Goal: Task Accomplishment & Management: Complete application form

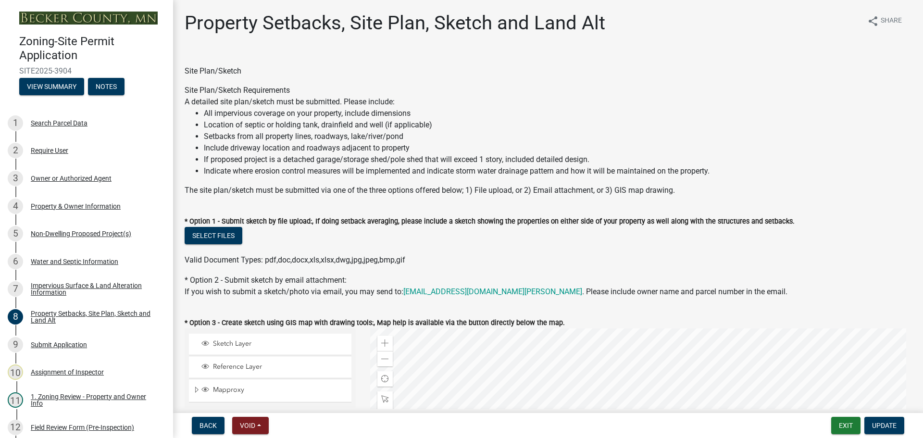
select select "d89fbfa0-1150-4954-b91c-9d482c9530a3"
select select "fd58f24c-a096-4195-863e-b494ea1fd324"
select select "12f785fb-c378-4b18-841c-21c73dc99083"
select select "12da6293-5841-4f5c-bd92-3658833964cd"
select select "27b2a8b4-abf6-463e-8c0c-7c5d2b4fe26f"
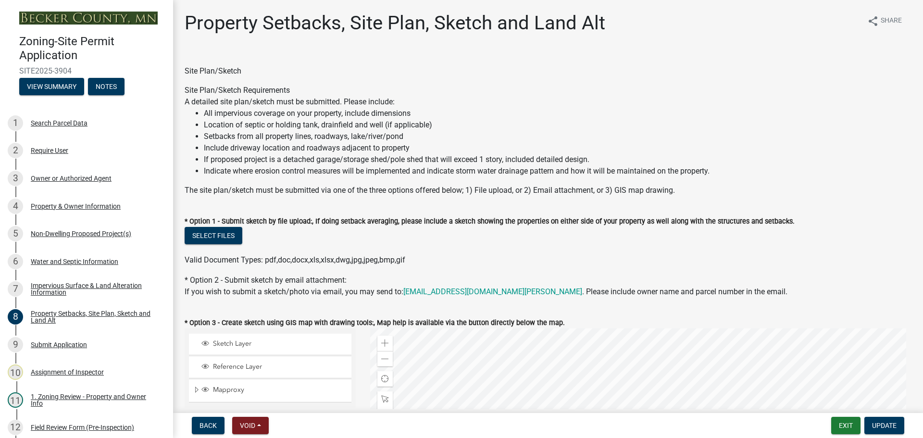
select select "28f6c7b2-2b88-4425-ae15-f67110f778a7"
select select "d61e3758-d187-40af-a435-5e09c3f3d509"
select select "c8b8ea71-7088-4e87-a493-7bc88cc2835b"
select select "1418c7e3-4054-4b00-84b5-d09b9560f30a"
select select "4421853d-5e11-4b64-95ec-6c47066881cc"
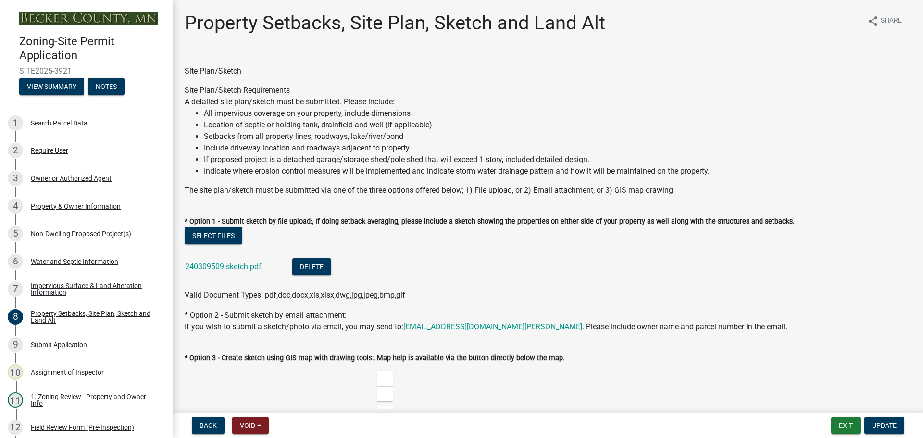
select select "d89fbfa0-1150-4954-b91c-9d482c9530a3"
select select "1b108c74-7388-45a4-b924-e1116e66e0ab"
select select "b56a4575-9846-47cf-8067-c59a4853da22"
select select "12f785fb-c378-4b18-841c-21c73dc99083"
select select "12da6293-5841-4f5c-bd92-3658833964cd"
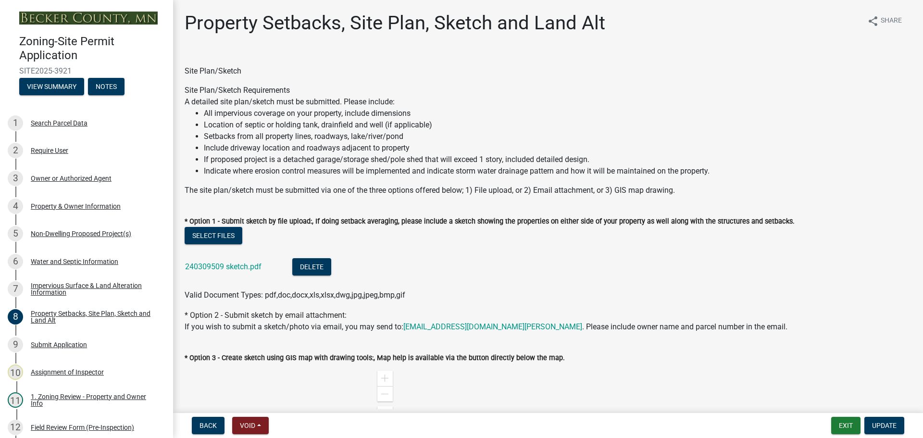
select select "27b2a8b4-abf6-463e-8c0c-7c5d2b4fe26f"
select select "28f6c7b2-2b88-4425-ae15-f67110f778a7"
select select "d61e3758-d187-40af-a435-5e09c3f3d509"
select select "c8b8ea71-7088-4e87-a493-7bc88cc2835b"
select select "133211ff-91ce-4a0a-9235-b48a7e2069a0"
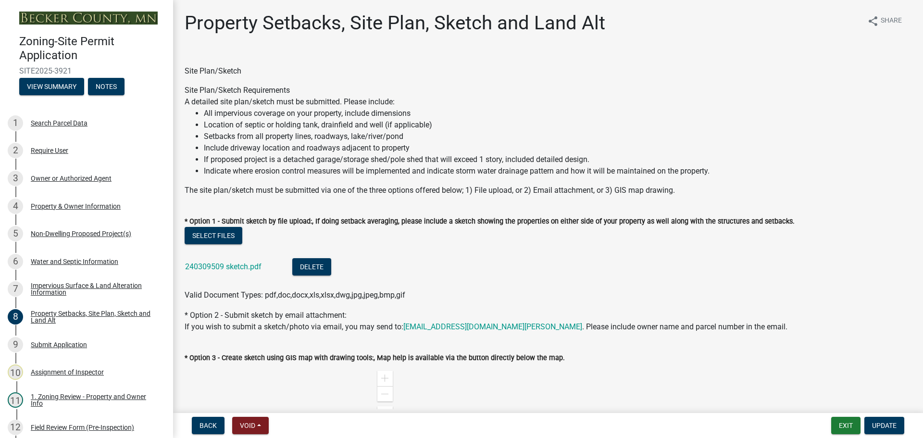
select select "4421853d-5e11-4b64-95ec-6c47066881cc"
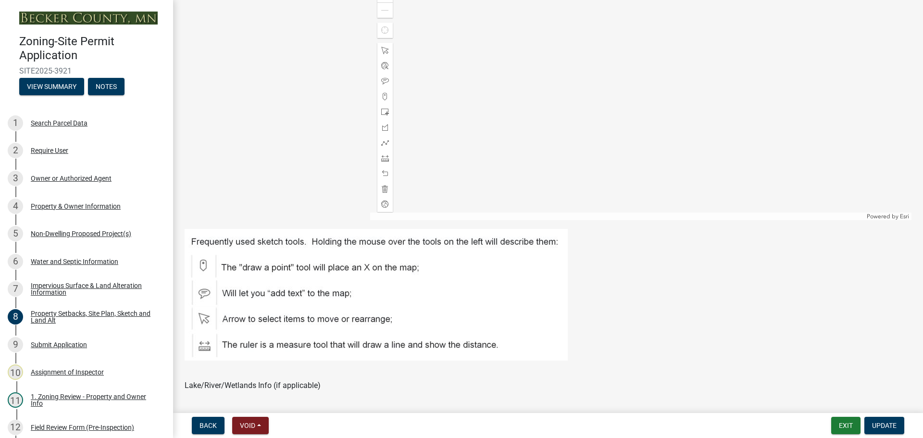
scroll to position [385, 0]
click at [102, 312] on div "Property Setbacks, Site Plan, Sketch and Land Alt" at bounding box center [94, 316] width 127 height 13
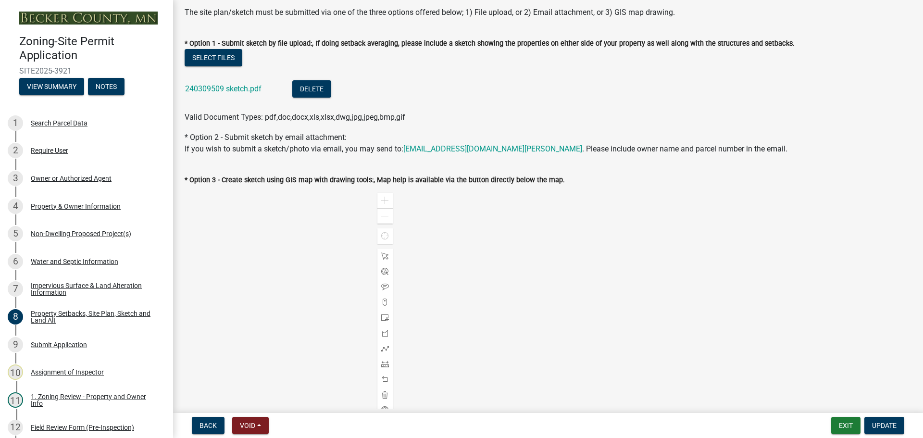
scroll to position [96, 0]
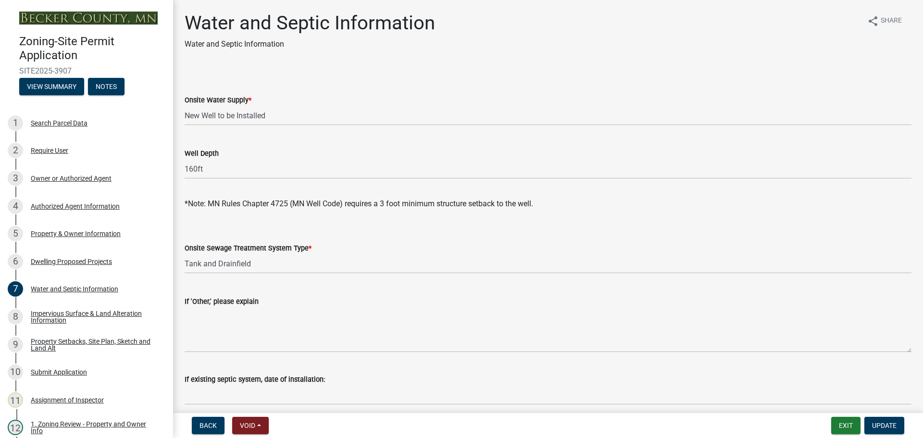
select select "295c6ba3-00c2-4229-aea3-8b4be6316de8"
select select "25b8aef2-9eed-4c0f-8836-08d4b8d082b1"
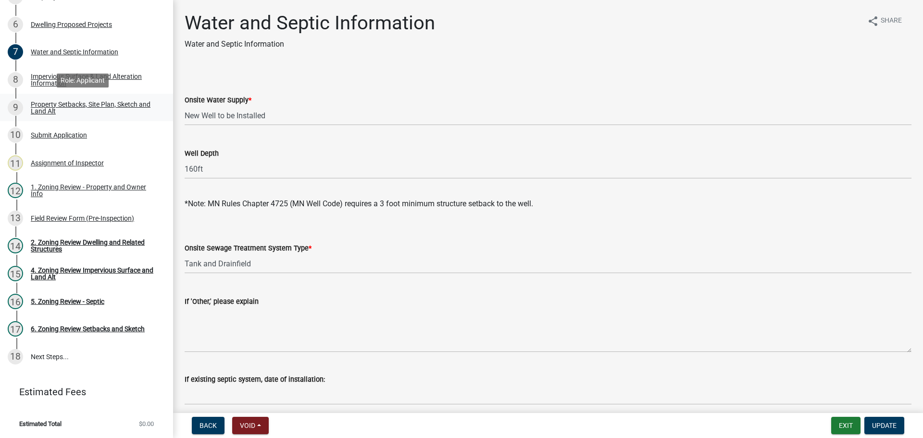
click at [69, 104] on div "Property Setbacks, Site Plan, Sketch and Land Alt" at bounding box center [94, 107] width 127 height 13
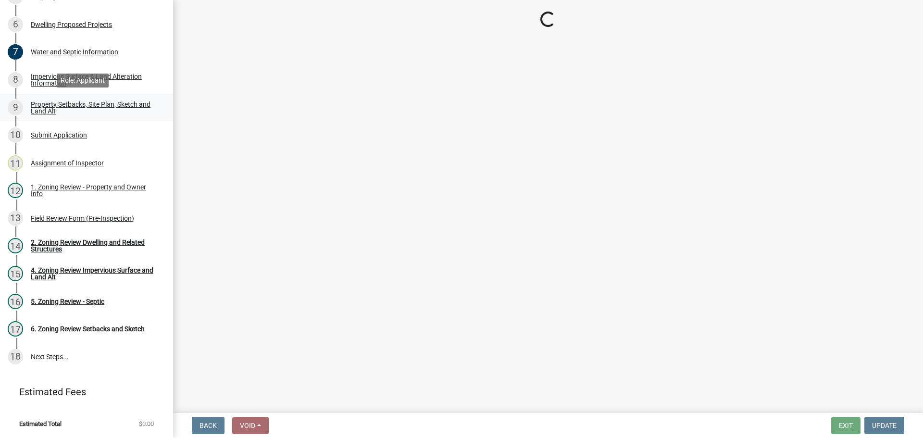
select select "bc359128-44fe-43a6-b559-d4174f4d38cf"
select select "1b108c74-7388-45a4-b924-e1116e66e0ab"
select select "fd58f24c-a096-4195-863e-b494ea1fd324"
select select "12f785fb-c378-4b18-841c-21c73dc99083"
select select "e8ab2dc3-aa3f-46f3-9b4a-37eb25ad84af"
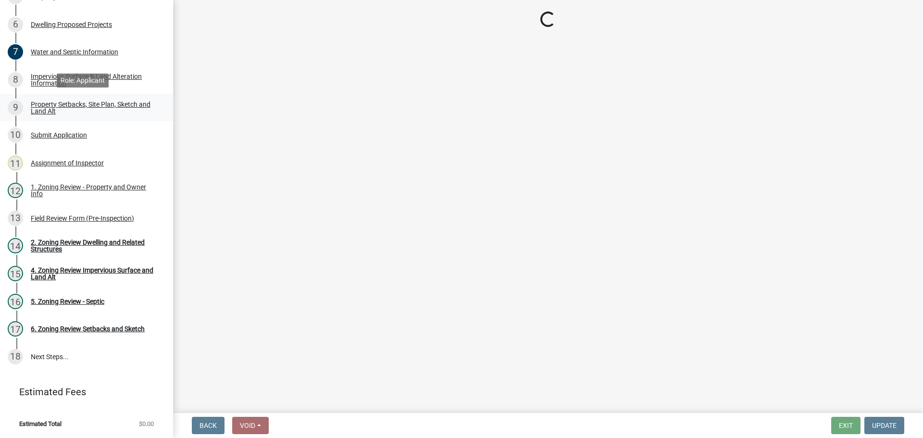
select select "55cff22b-1471-4b51-819a-317e4a6b5cc9"
select select "5ad4ab64-b44e-481c-9000-9e5907aa74e1"
select select "a96800da-4e88-4c62-b1ff-2cd17f9e3346"
select select "c8b8ea71-7088-4e87-a493-7bc88cc2835b"
select select "133211ff-91ce-4a0a-9235-b48a7e2069a0"
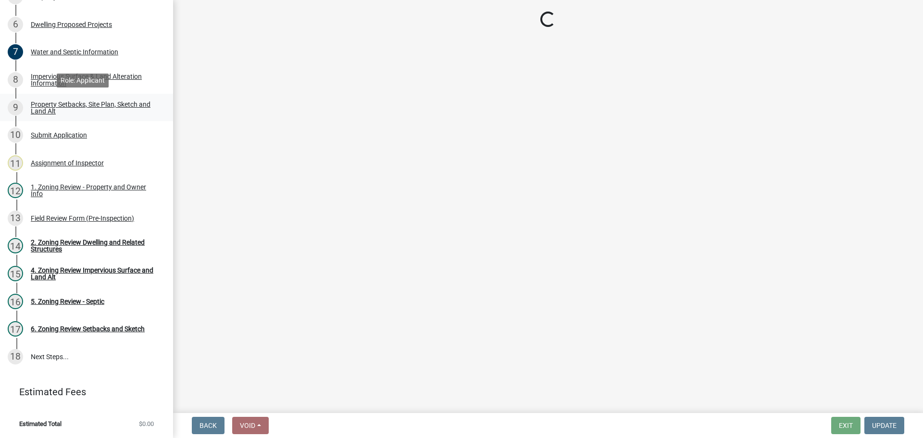
select select "19d13e65-c93d-443e-910a-7a17299544cc"
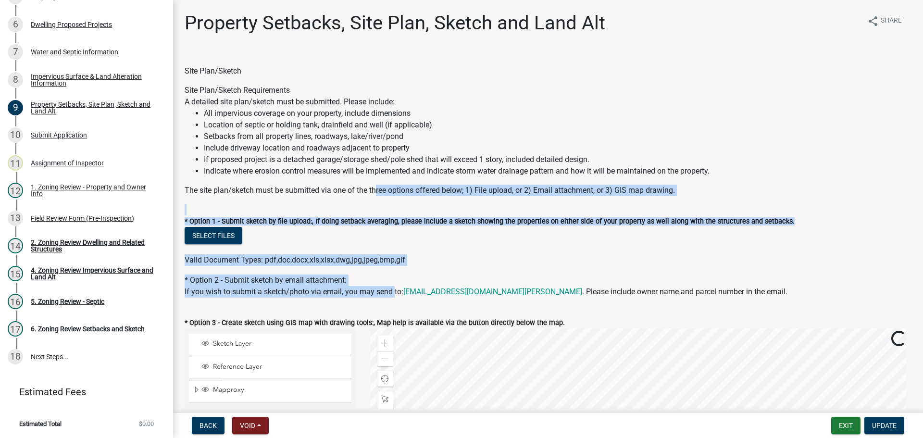
drag, startPoint x: 394, startPoint y: 289, endPoint x: 377, endPoint y: 200, distance: 90.4
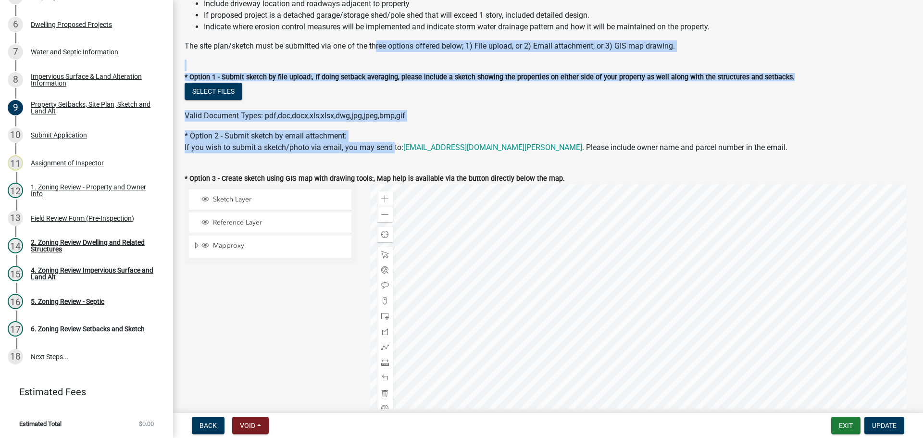
scroll to position [336, 0]
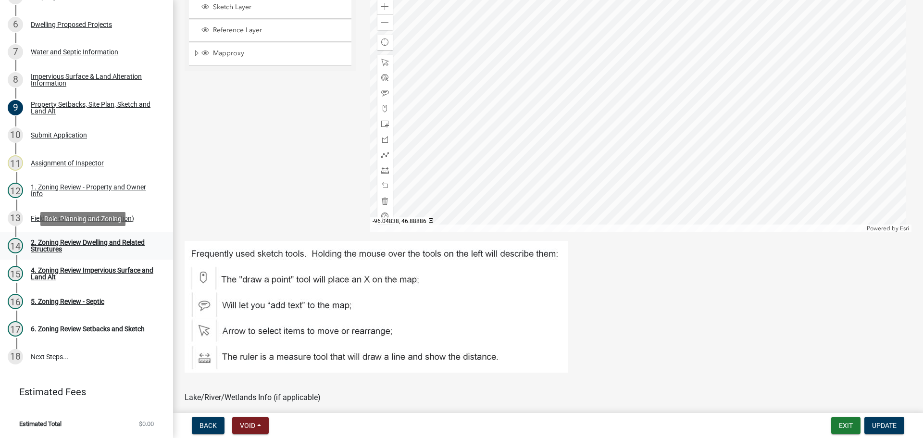
click at [82, 243] on div "2. Zoning Review Dwelling and Related Structures" at bounding box center [94, 245] width 127 height 13
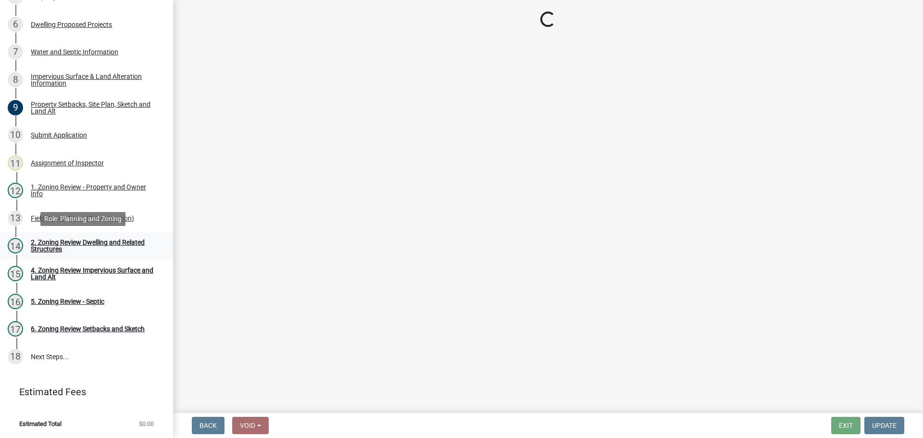
scroll to position [0, 0]
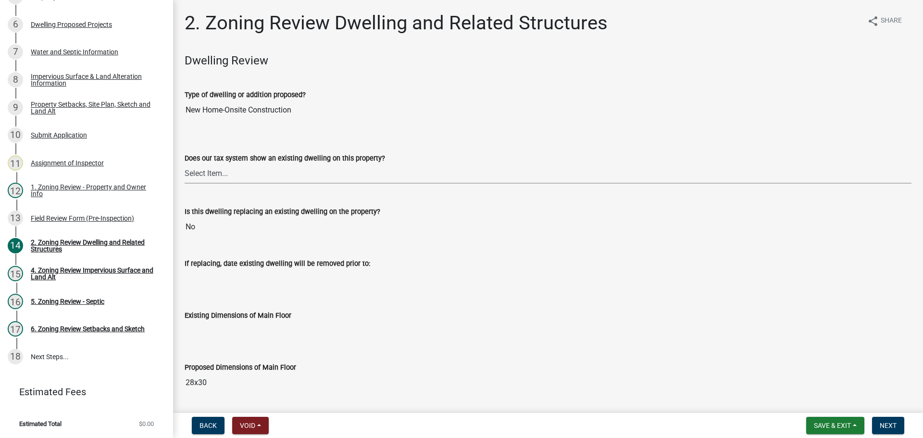
click at [252, 173] on select "Select Item... Yes No" at bounding box center [548, 174] width 727 height 20
click at [185, 164] on select "Select Item... Yes No" at bounding box center [548, 174] width 727 height 20
select select "95f121c6-c194-4f7a-b278-ad77396394df"
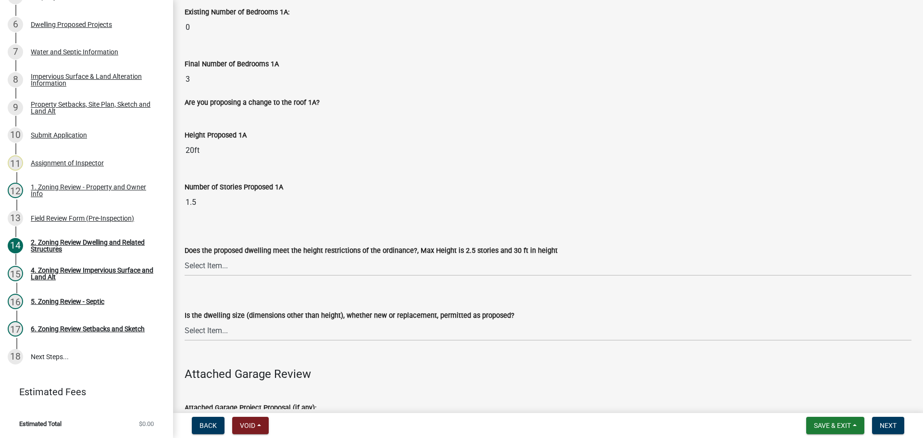
scroll to position [673, 0]
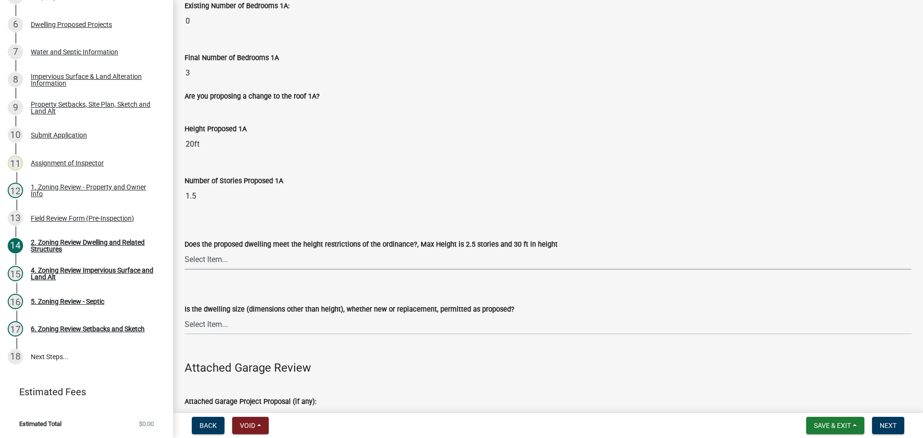
click at [227, 261] on select "Select Item... Yes No" at bounding box center [548, 260] width 727 height 20
click at [185, 250] on select "Select Item... Yes No" at bounding box center [548, 260] width 727 height 20
select select "f770ba3e-fc06-4da5-a68e-7171814f27a6"
click at [218, 322] on select "Select Item... Yes No" at bounding box center [548, 325] width 727 height 20
click at [185, 315] on select "Select Item... Yes No" at bounding box center [548, 325] width 727 height 20
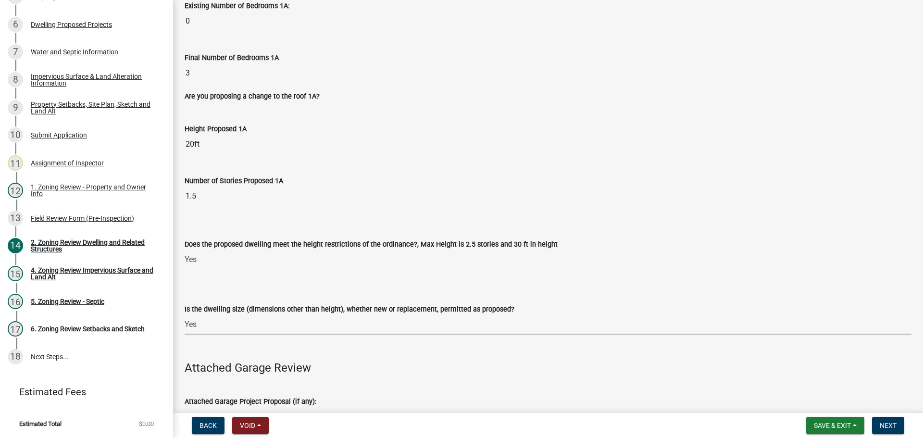
select select "1acfd7d2-3168-4a52-b10f-2ad4e9b369d9"
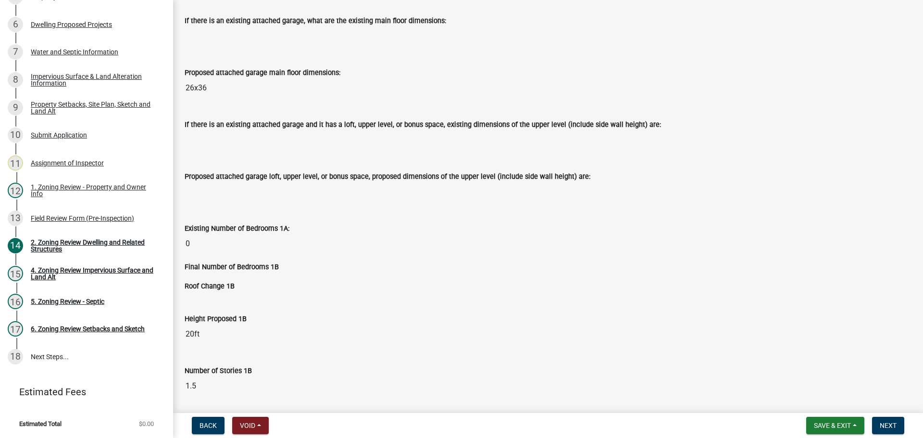
scroll to position [1346, 0]
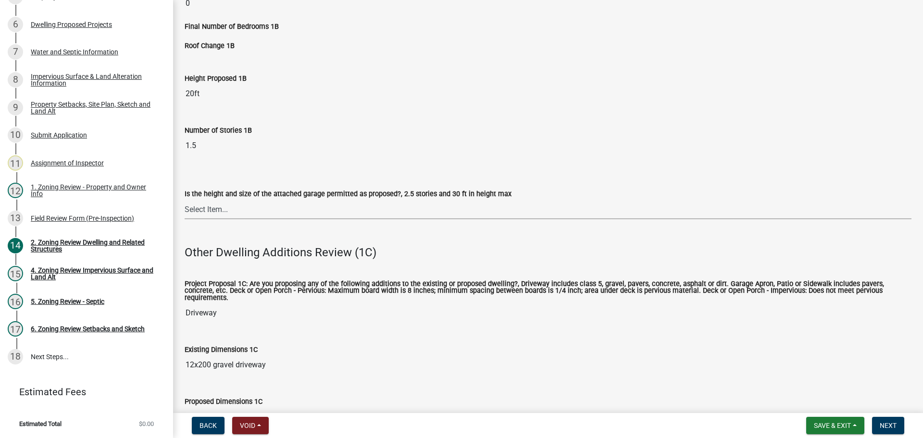
click at [228, 204] on select "Select Item... Yes No (explain in next field)" at bounding box center [548, 209] width 727 height 20
click at [185, 199] on select "Select Item... Yes No (explain in next field)" at bounding box center [548, 209] width 727 height 20
select select "133fc5ec-afea-46d5-9774-7a90c7b95151"
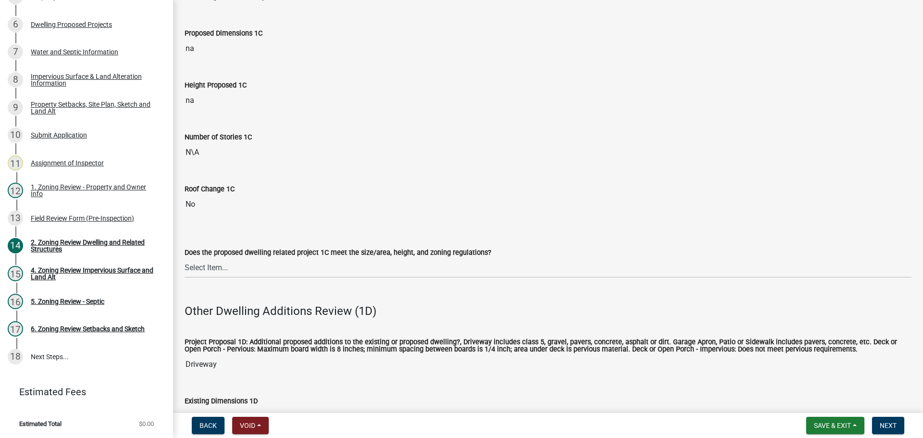
scroll to position [1730, 0]
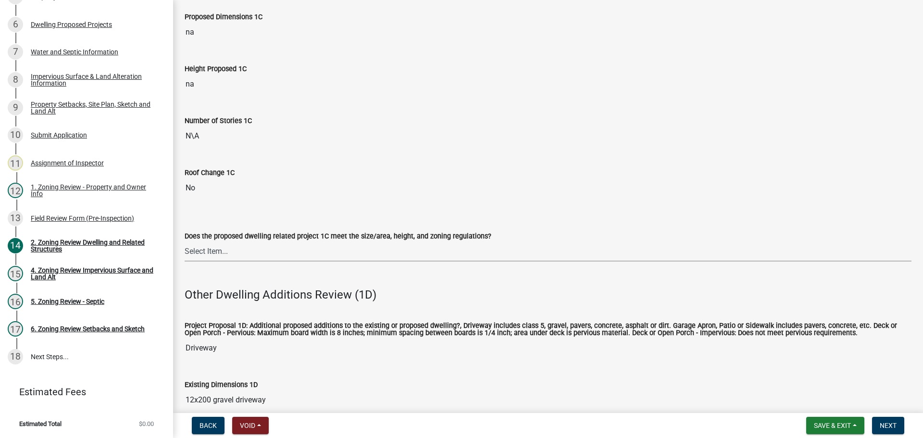
click at [221, 248] on select "Select Item... No Yes" at bounding box center [548, 252] width 727 height 20
click at [185, 242] on select "Select Item... No Yes" at bounding box center [548, 252] width 727 height 20
select select "996e12f1-8349-4f33-ac9c-e9513ed3c9a2"
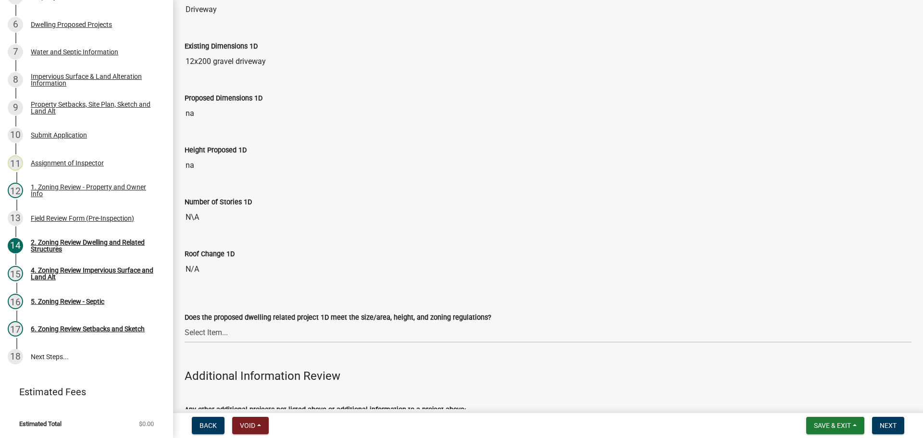
scroll to position [2163, 0]
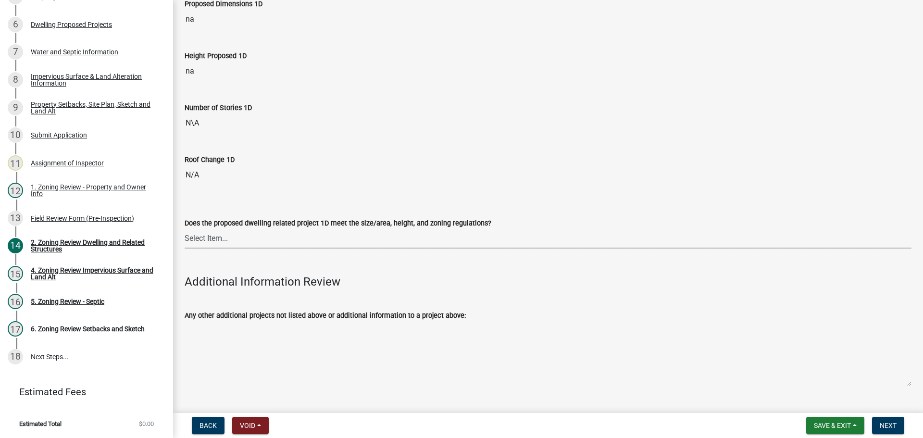
click at [239, 230] on select "Select Item... No Yes" at bounding box center [548, 239] width 727 height 20
click at [185, 229] on select "Select Item... No Yes" at bounding box center [548, 239] width 727 height 20
select select "55d9d85f-5195-424b-b51a-dfff5afe7639"
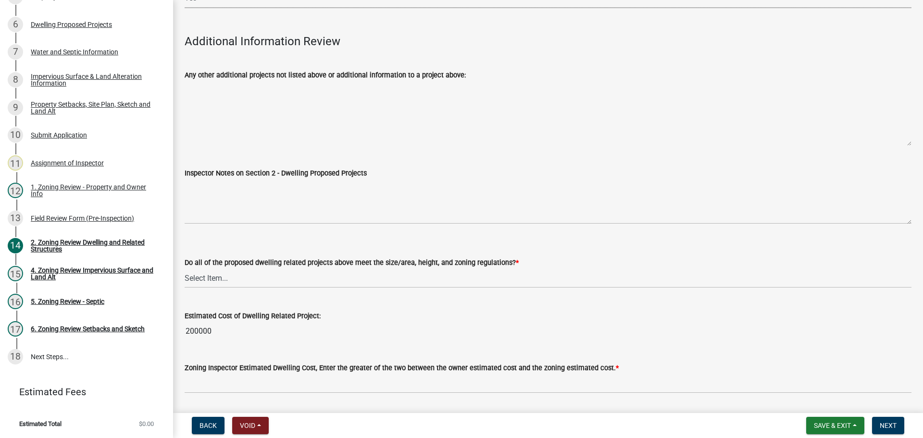
scroll to position [2428, 0]
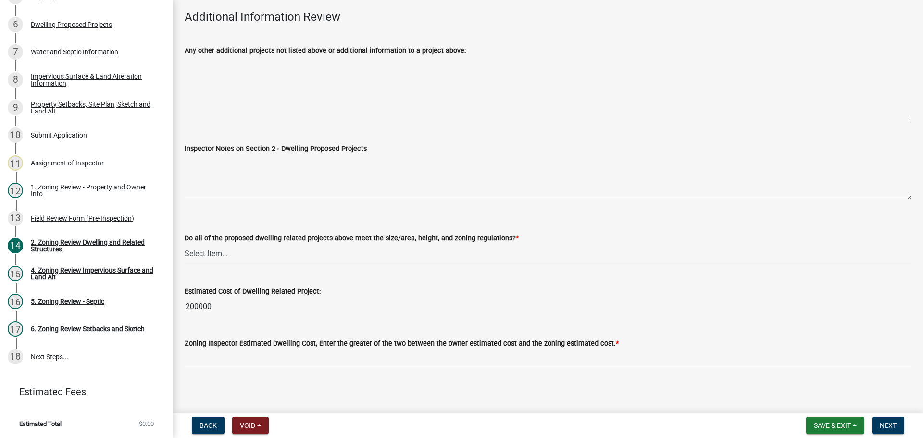
click at [218, 254] on select "Select Item... Yes No" at bounding box center [548, 254] width 727 height 20
click at [185, 244] on select "Select Item... Yes No" at bounding box center [548, 254] width 727 height 20
select select "583413f8-e9f7-4a70-8fe6-066f5b429c7e"
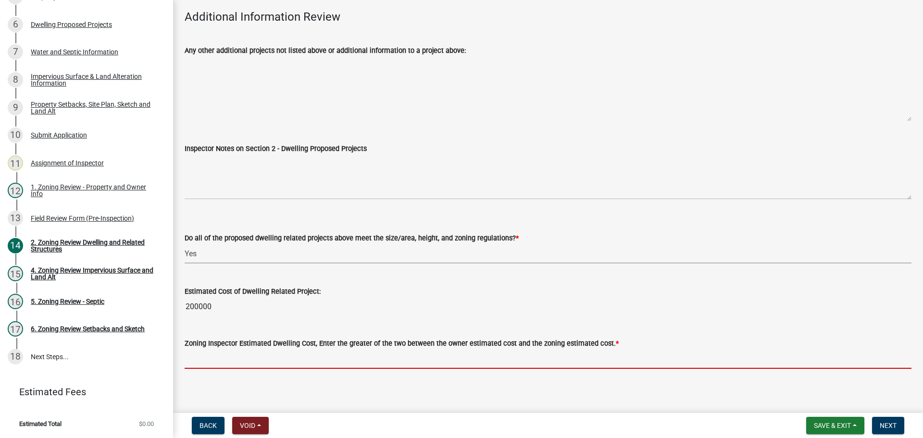
drag, startPoint x: 211, startPoint y: 357, endPoint x: 208, endPoint y: 336, distance: 21.3
click at [211, 357] on input "text" at bounding box center [548, 359] width 727 height 20
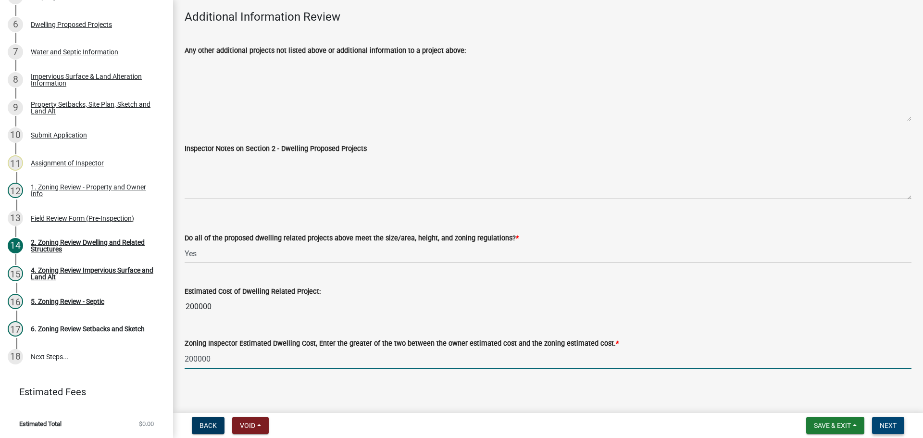
type input "200000"
click at [891, 423] on span "Next" at bounding box center [888, 426] width 17 height 8
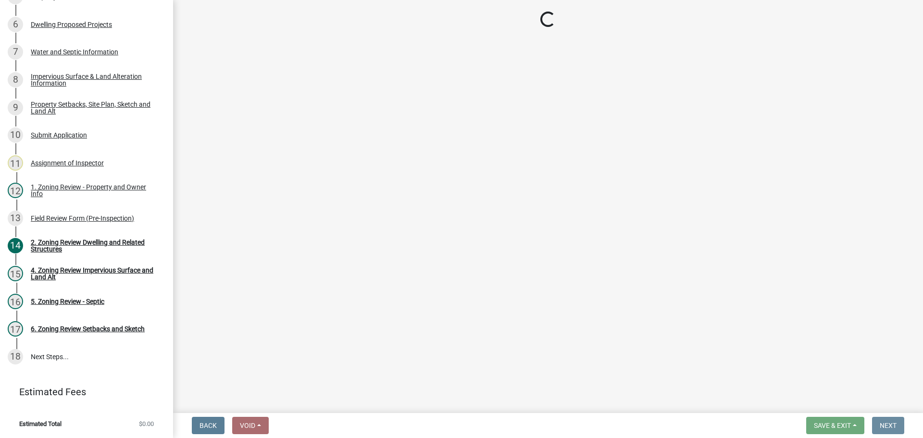
scroll to position [0, 0]
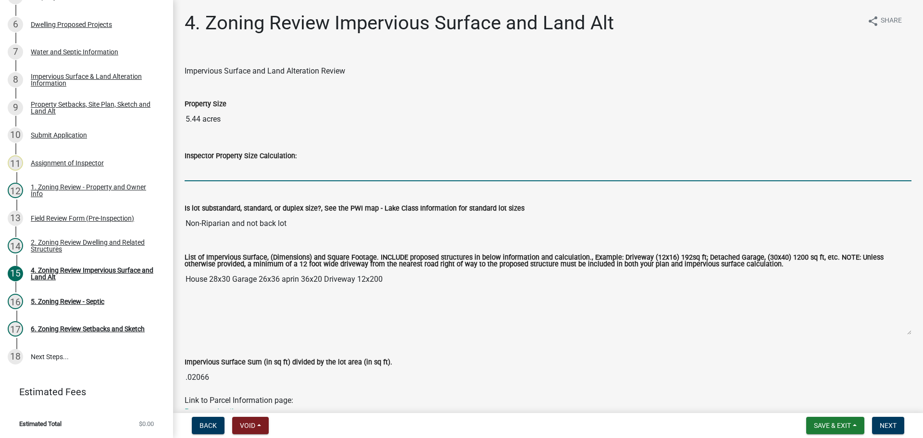
click at [228, 170] on input "Inspector Property Size Calculation:" at bounding box center [548, 171] width 727 height 20
click at [228, 170] on input "5.44" at bounding box center [548, 171] width 727 height 20
click at [213, 174] on input "5.44" at bounding box center [548, 171] width 727 height 20
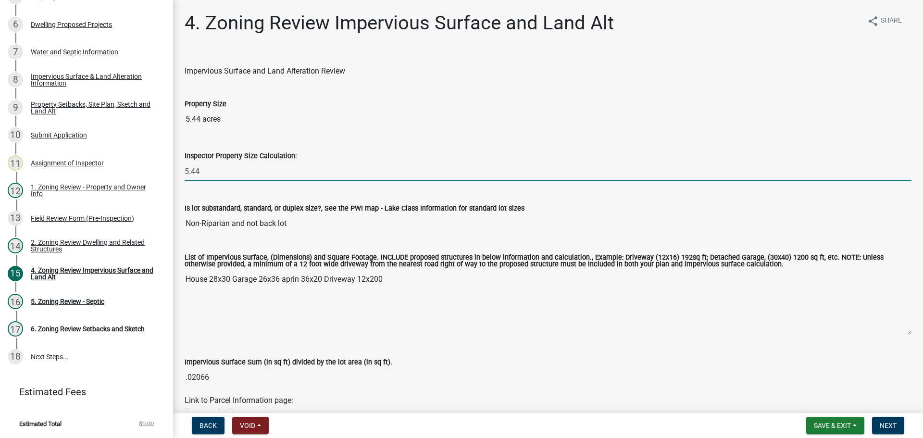
click at [213, 174] on input "5.44" at bounding box center [548, 171] width 727 height 20
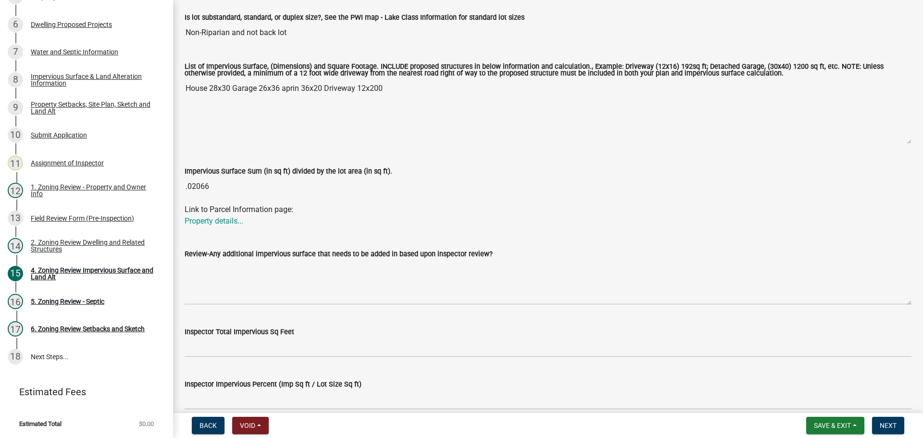
scroll to position [192, 0]
type input "73766"
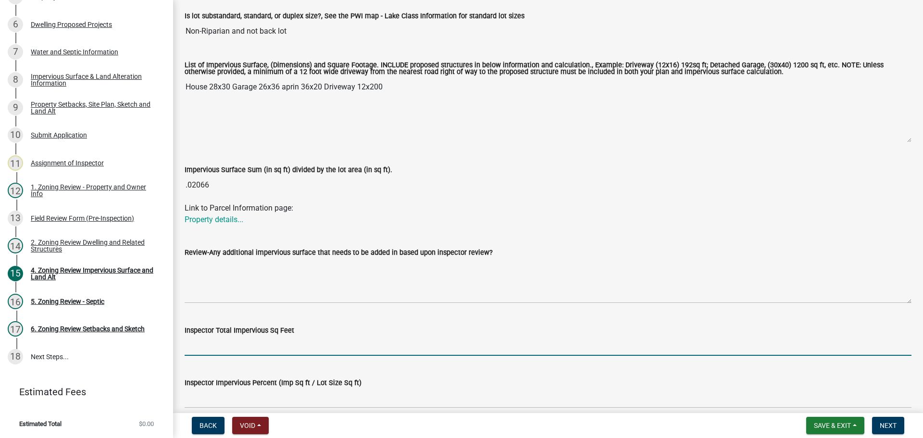
click at [211, 349] on input "Inspector Total Impervious Sq Feet" at bounding box center [548, 346] width 727 height 20
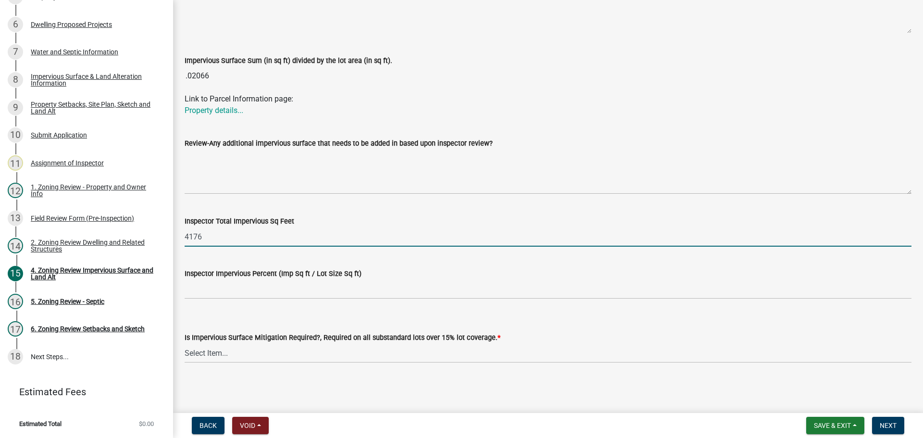
type input "4176"
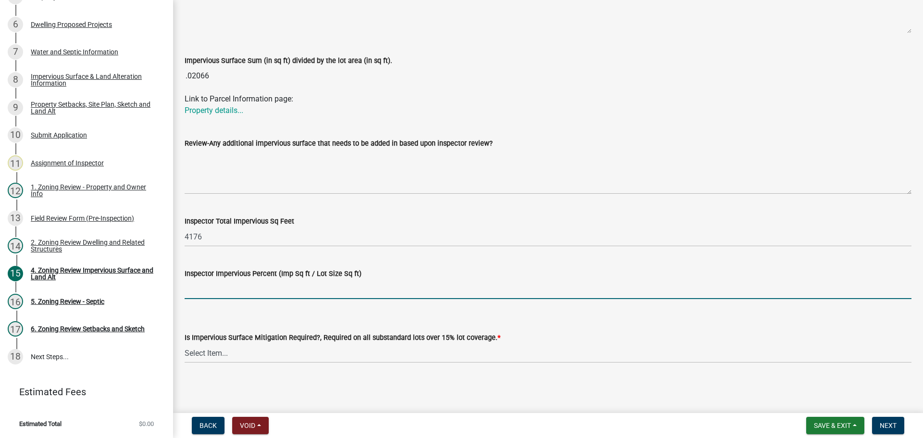
click at [237, 290] on input "Inspector Impervious Percent (Imp Sq ft / Lot Size Sq ft)" at bounding box center [548, 289] width 727 height 20
type input "2%"
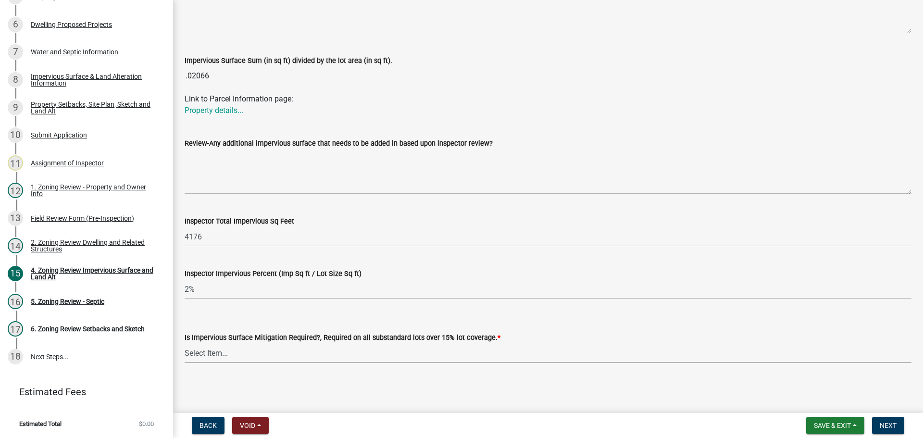
click at [377, 348] on select "Select Item... Yes- Over 15% substandard lot coverage No N/A" at bounding box center [548, 353] width 727 height 20
click at [185, 343] on select "Select Item... Yes- Over 15% substandard lot coverage No N/A" at bounding box center [548, 353] width 727 height 20
select select "e01e6f83-540c-4684-94c6-de0fe38ded07"
click at [888, 419] on button "Next" at bounding box center [888, 425] width 32 height 17
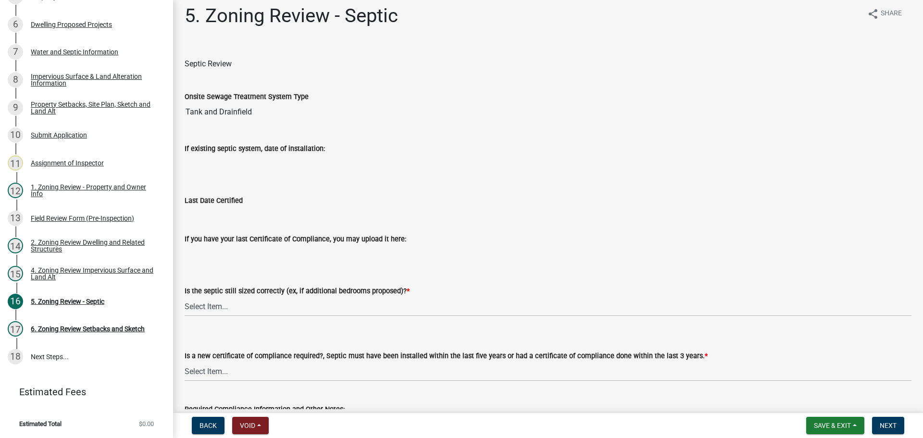
scroll to position [0, 0]
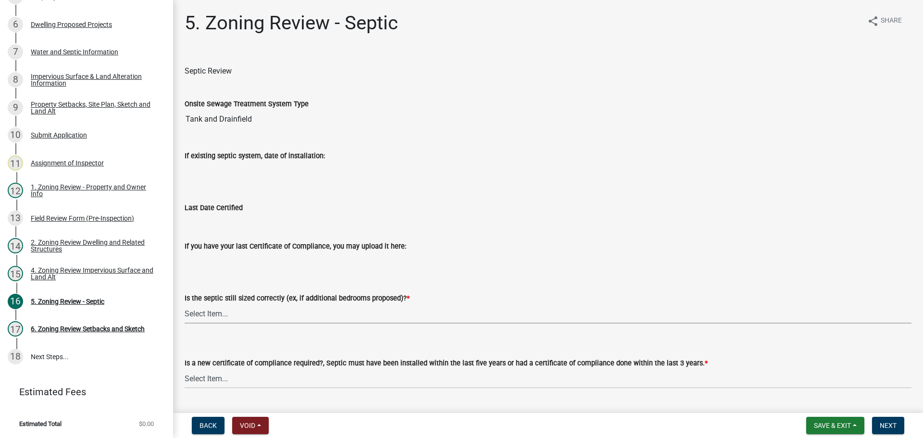
click at [284, 311] on select "Select Item... Yes No N/A" at bounding box center [548, 314] width 727 height 20
click at [185, 304] on select "Select Item... Yes No N/A" at bounding box center [548, 314] width 727 height 20
select select "ffe0288f-179d-446d-9dfb-ee21a688edc6"
click at [246, 385] on select "Select Item... Yes No" at bounding box center [548, 379] width 727 height 20
click at [185, 369] on select "Select Item... Yes No" at bounding box center [548, 379] width 727 height 20
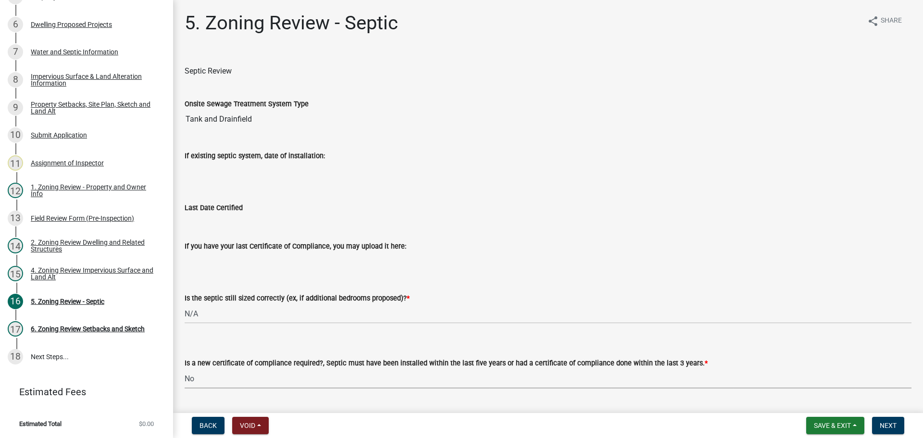
select select "2fd537d7-74b1-4ff9-a84c-837cf5598f43"
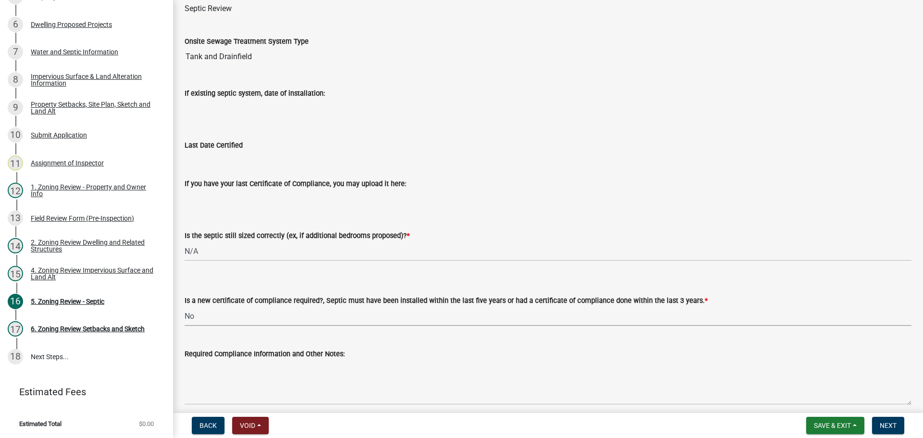
scroll to position [103, 0]
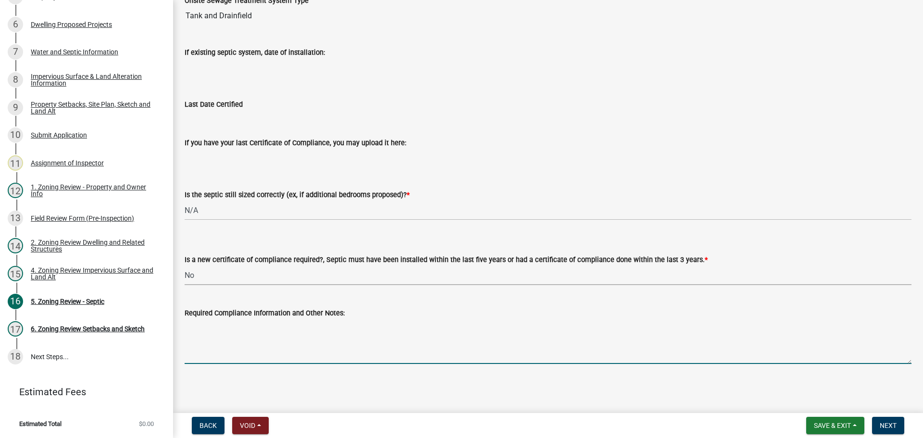
click at [253, 349] on textarea "Required Compliance Information and Other Notes:" at bounding box center [548, 341] width 727 height 45
click at [281, 355] on textarea "Required Compliance Information and Other Notes:" at bounding box center [548, 341] width 727 height 45
paste textarea "Metry Septic & Excavating LLC Detroit Lakes, MN (218) 269-5677"
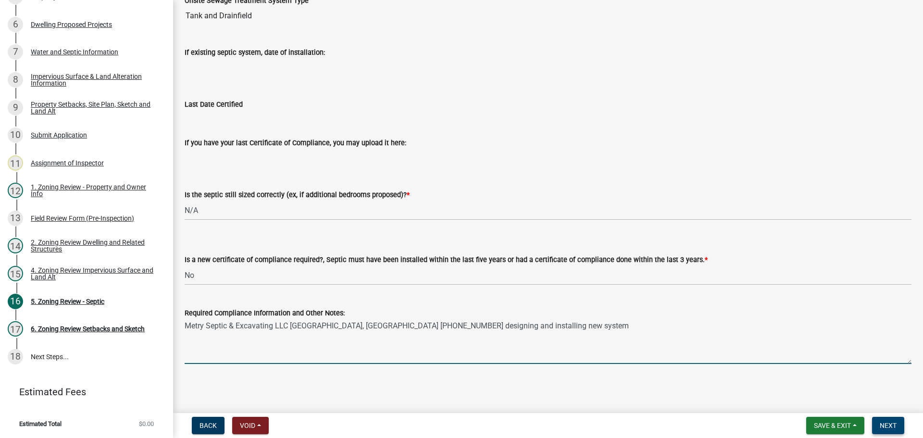
type textarea "Metry Septic & Excavating LLC Detroit Lakes, MN (218) 269-5677 designing and in…"
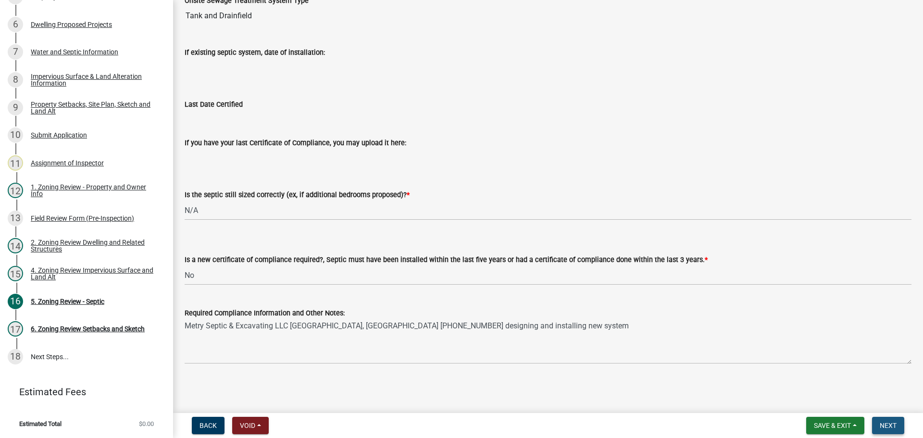
click at [887, 424] on span "Next" at bounding box center [888, 426] width 17 height 8
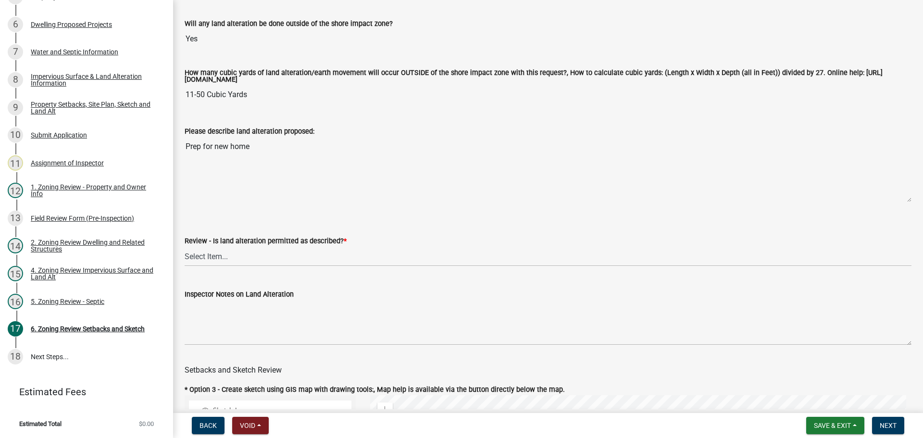
scroll to position [336, 0]
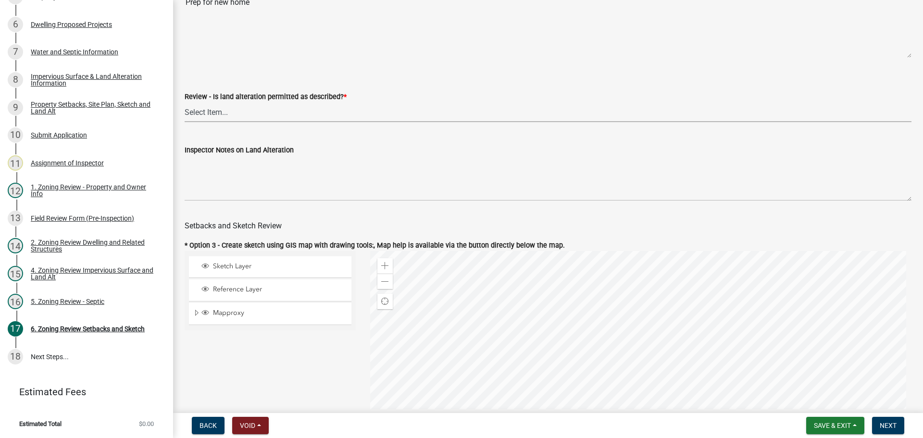
drag, startPoint x: 298, startPoint y: 117, endPoint x: 293, endPoint y: 118, distance: 5.3
click at [298, 117] on select "Select Item... Yes No N/A" at bounding box center [548, 112] width 727 height 20
click at [185, 104] on select "Select Item... Yes No N/A" at bounding box center [548, 112] width 727 height 20
select select "cada6796-d529-4ebb-b6d4-faca8dd705c9"
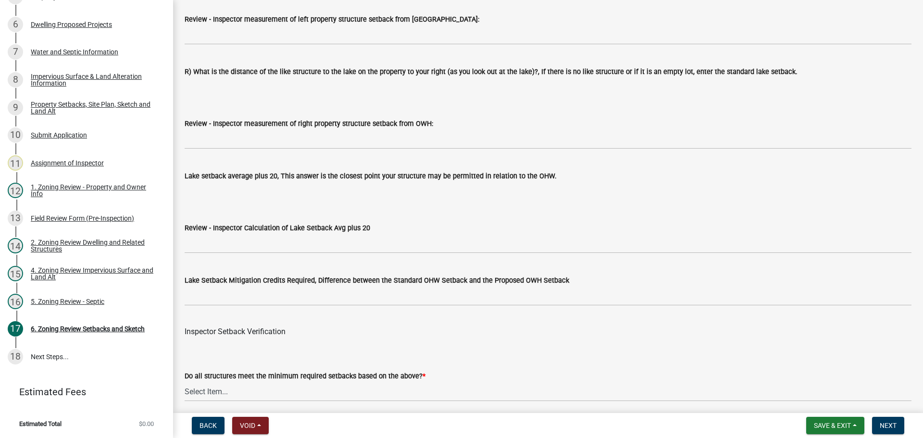
scroll to position [2980, 0]
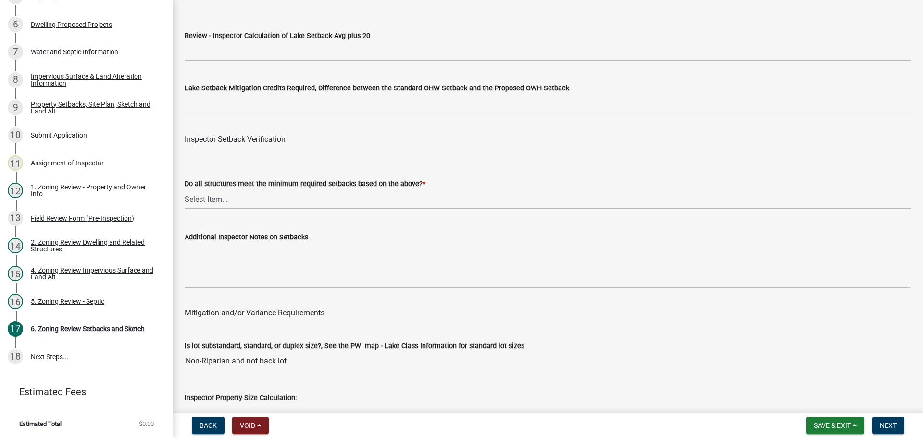
click at [272, 196] on select "Select Item... Yes No" at bounding box center [548, 199] width 727 height 20
click at [185, 191] on select "Select Item... Yes No" at bounding box center [548, 199] width 727 height 20
select select "1355ee8a-8cf1-4796-8594-a9df27e9dfb0"
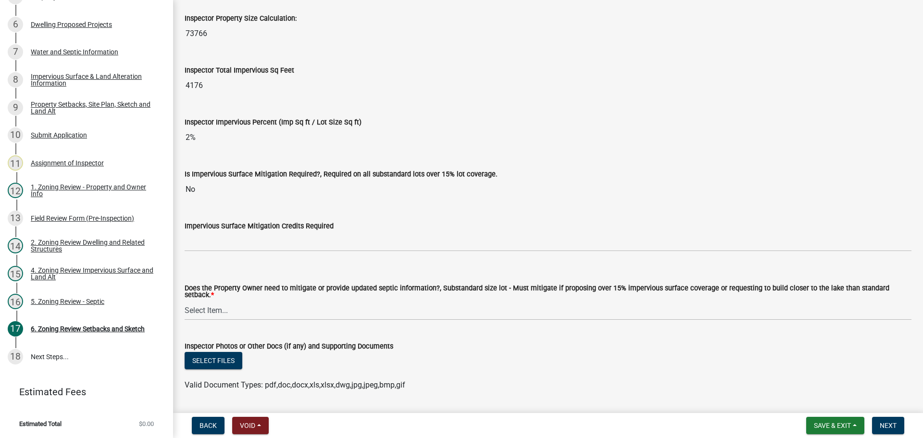
scroll to position [3413, 0]
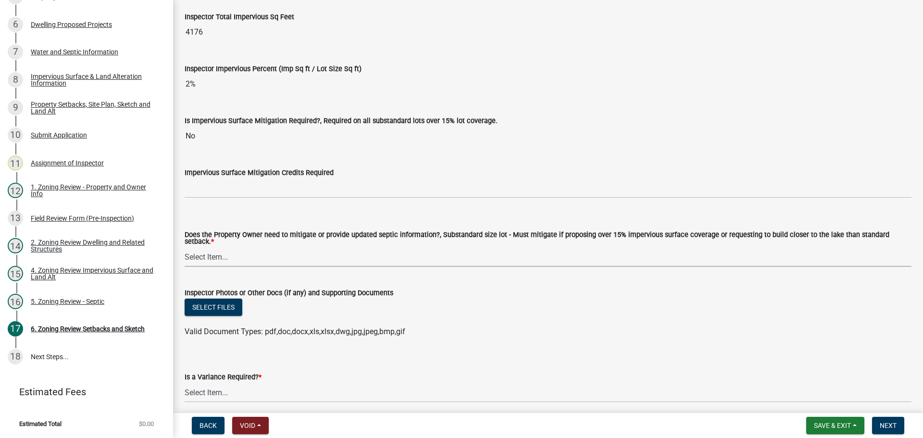
click at [236, 247] on select "Select Item... No Mitigation or additional Septic Information is required Septi…" at bounding box center [548, 257] width 727 height 20
click at [185, 247] on select "Select Item... No Mitigation or additional Septic Information is required Septi…" at bounding box center [548, 257] width 727 height 20
select select "90ee664a-1dc2-440e-be2c-90a87c157e77"
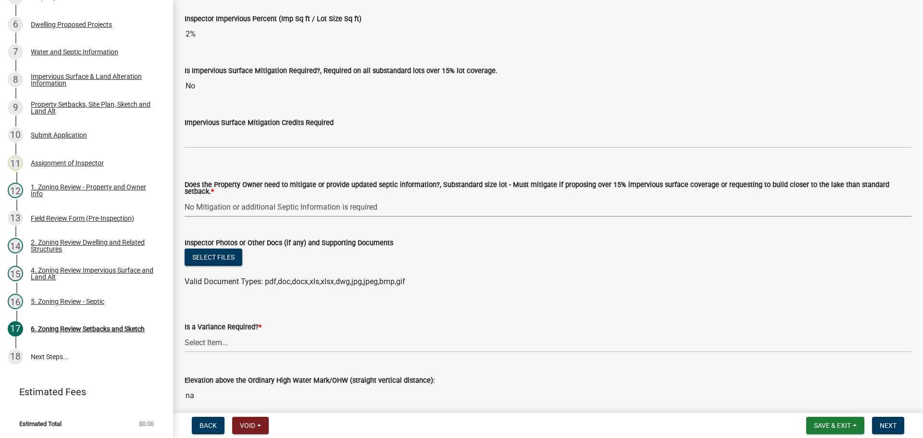
scroll to position [3502, 0]
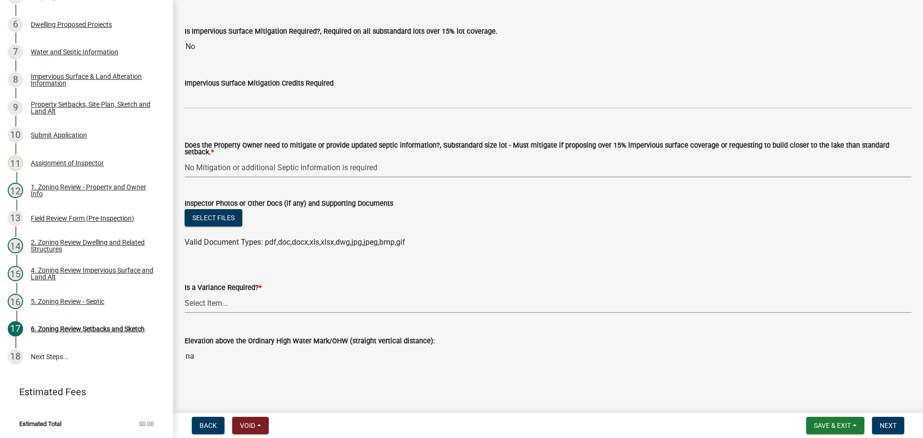
click at [233, 298] on select "Select Item... Yes No" at bounding box center [548, 303] width 727 height 20
click at [185, 293] on select "Select Item... Yes No" at bounding box center [548, 303] width 727 height 20
select select "f2187563-aefa-492e-adce-9c256a51e9d2"
click at [889, 428] on span "Next" at bounding box center [888, 426] width 17 height 8
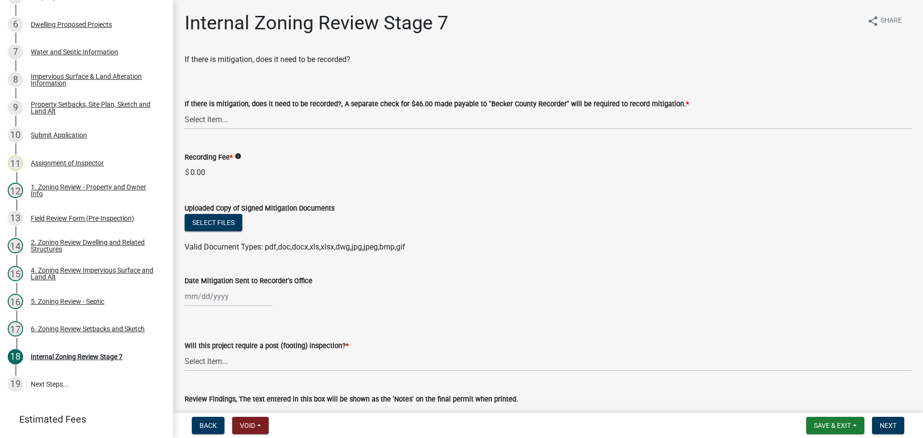
scroll to position [264, 0]
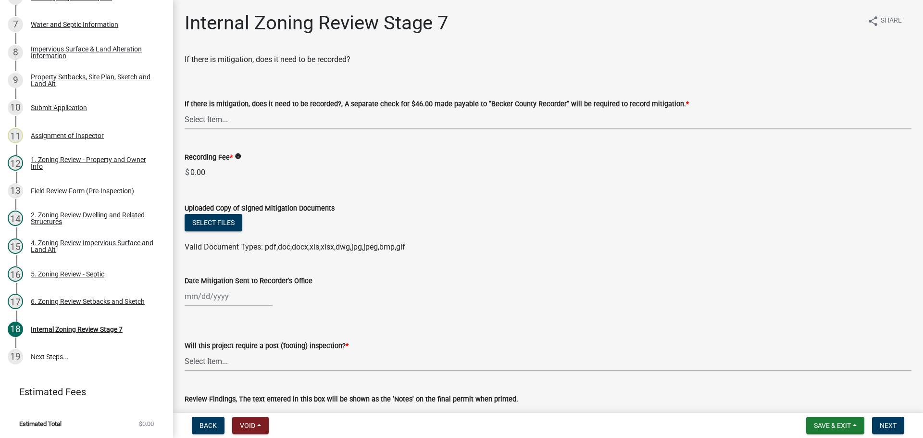
click at [260, 123] on select "Select Item... Yes No N/A" at bounding box center [548, 120] width 727 height 20
click at [185, 110] on select "Select Item... Yes No N/A" at bounding box center [548, 120] width 727 height 20
select select "e59fcb53-d9ed-466f-8c3e-33bb35216820"
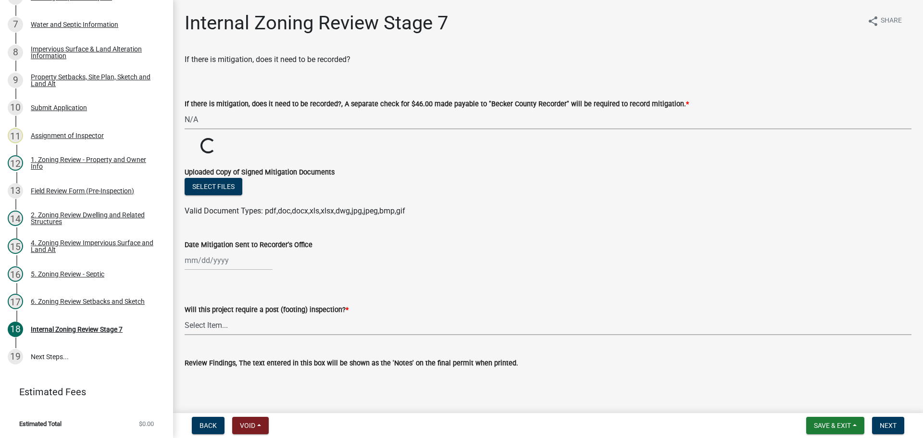
click at [218, 321] on select "Select Item... No Yes" at bounding box center [548, 325] width 727 height 20
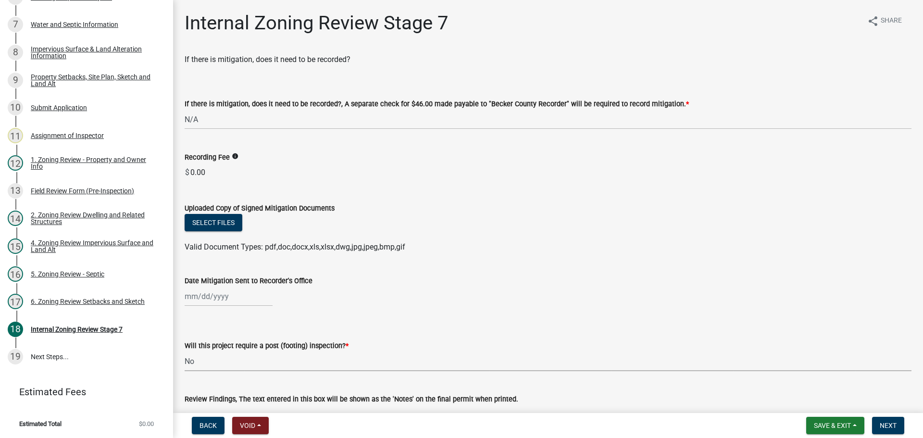
click at [185, 351] on select "Select Item... No Yes" at bounding box center [548, 361] width 727 height 20
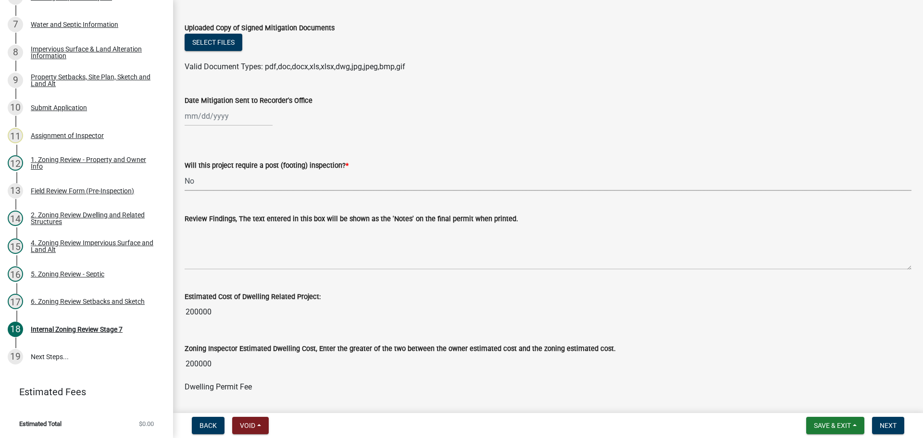
scroll to position [192, 0]
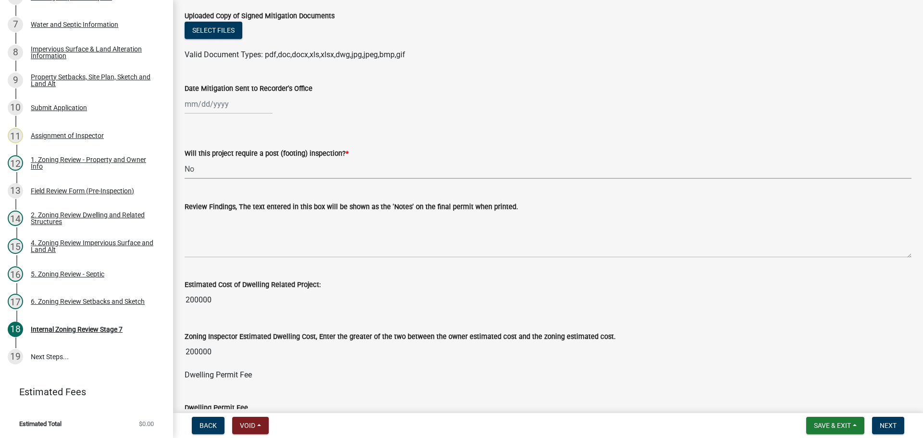
click at [226, 172] on select "Select Item... No Yes" at bounding box center [548, 169] width 727 height 20
click at [185, 159] on select "Select Item... No Yes" at bounding box center [548, 169] width 727 height 20
select select "74b00539-a6f1-4ef6-a890-a22a5fa5fedf"
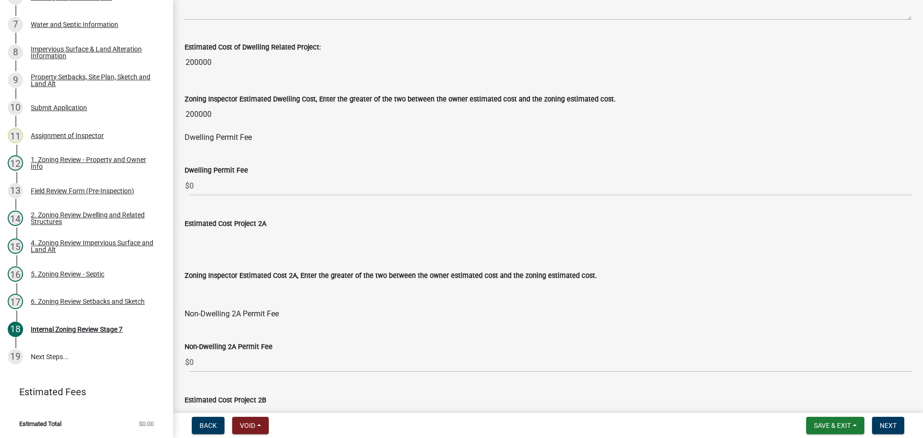
scroll to position [433, 0]
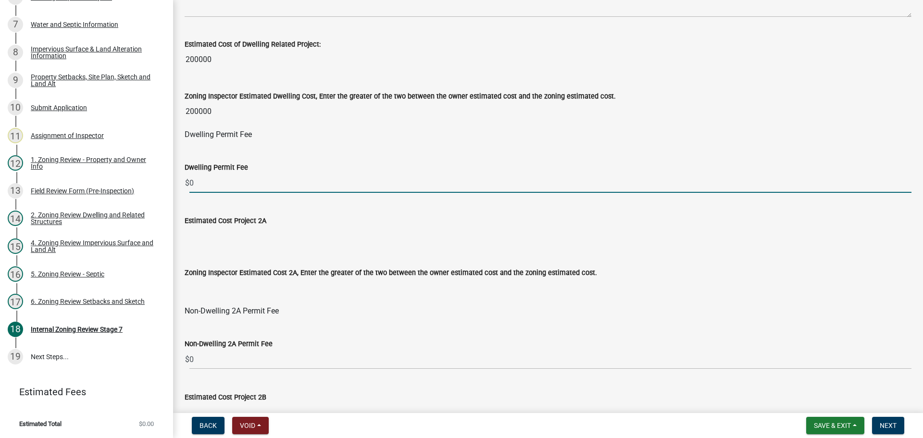
click at [223, 185] on input "0" at bounding box center [550, 183] width 722 height 20
click at [224, 182] on input "0" at bounding box center [550, 183] width 722 height 20
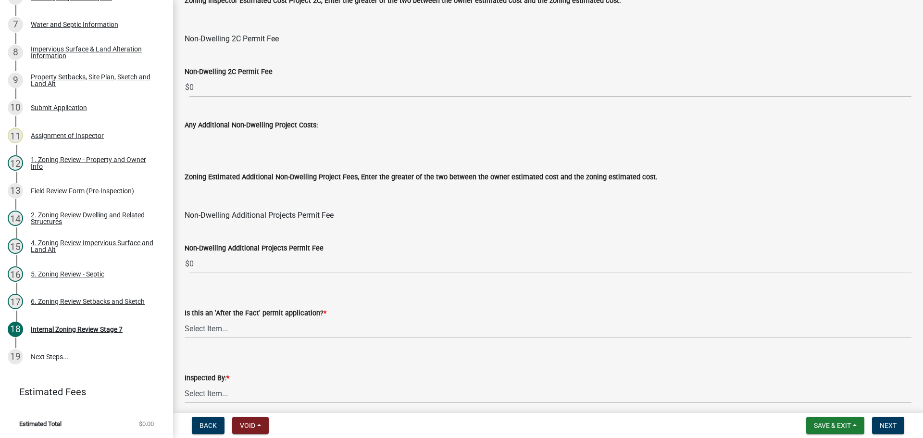
scroll to position [1105, 0]
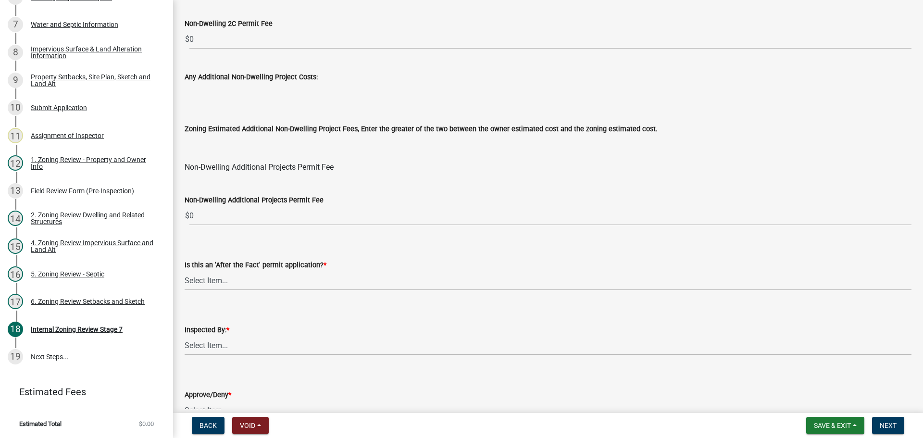
type input "660"
click at [220, 270] on div "Is this an 'After the Fact' permit application? *" at bounding box center [548, 265] width 727 height 12
click at [219, 282] on select "Select Item... No Yes" at bounding box center [548, 281] width 727 height 20
click at [185, 271] on select "Select Item... No Yes" at bounding box center [548, 281] width 727 height 20
select select "bbe3a6c5-1893-4527-8578-ada07a3b8ea5"
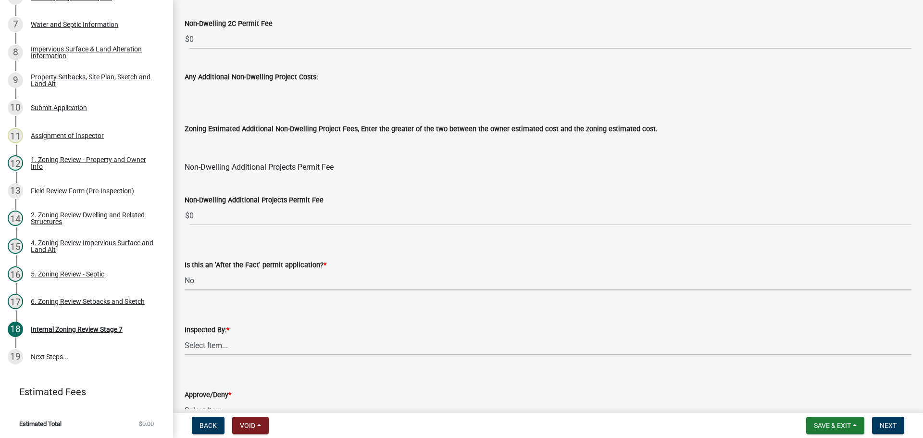
click at [224, 344] on select "Select Item... Jeff Rusness Kyle Vareberg Nicole Bradbury Susan Rockwell Tyler …" at bounding box center [548, 345] width 727 height 20
click at [185, 335] on select "Select Item... Jeff Rusness Kyle Vareberg Nicole Bradbury Susan Rockwell Tyler …" at bounding box center [548, 345] width 727 height 20
select select "c0b6e50c-983d-48c1-a910-e8bd43c13b77"
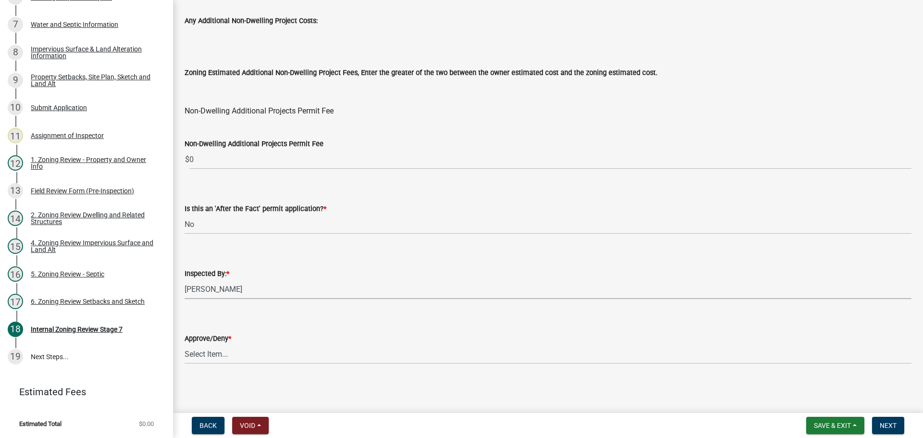
scroll to position [1163, 0]
click at [231, 343] on div "Approve/Deny *" at bounding box center [548, 338] width 727 height 12
click at [230, 347] on select "Select Item... Approve Deny" at bounding box center [548, 353] width 727 height 20
click at [185, 343] on select "Select Item... Approve Deny" at bounding box center [548, 353] width 727 height 20
select select "97c9e5a4-d35f-4903-ad68-b764687ac9e9"
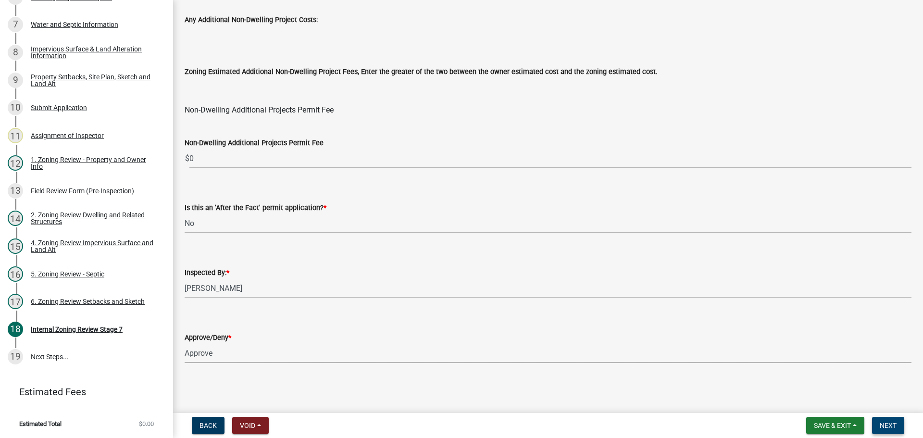
click at [888, 422] on span "Next" at bounding box center [888, 426] width 17 height 8
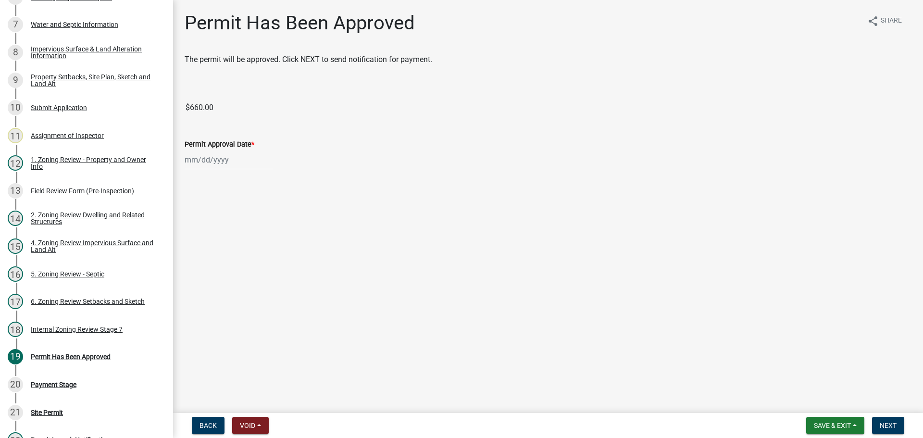
scroll to position [375, 0]
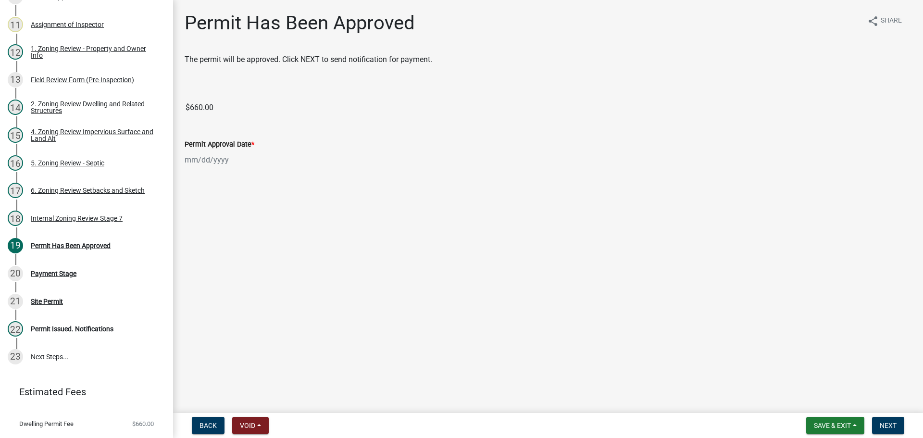
select select "10"
select select "2025"
click at [217, 153] on div "Jan Feb Mar Apr May Jun Jul Aug Sep Oct Nov Dec 1525 1526 1527 1528 1529 1530 1…" at bounding box center [229, 160] width 88 height 20
click at [194, 243] on div "13" at bounding box center [193, 241] width 15 height 15
type input "10/13/2025"
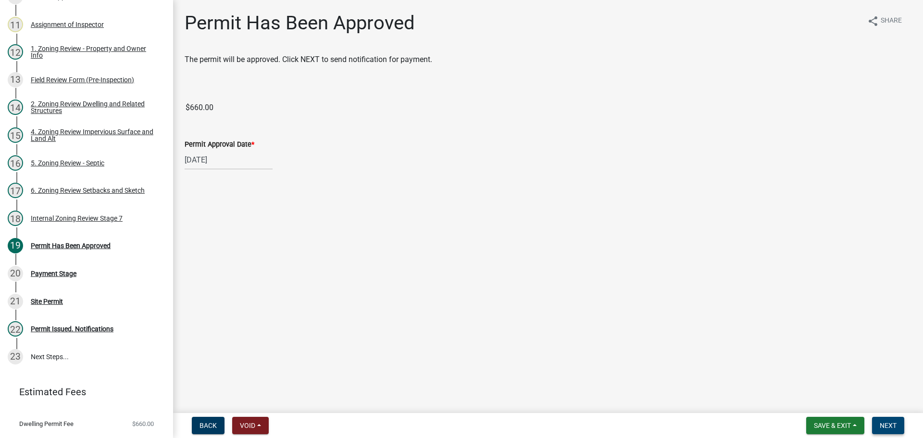
click at [892, 425] on span "Next" at bounding box center [888, 426] width 17 height 8
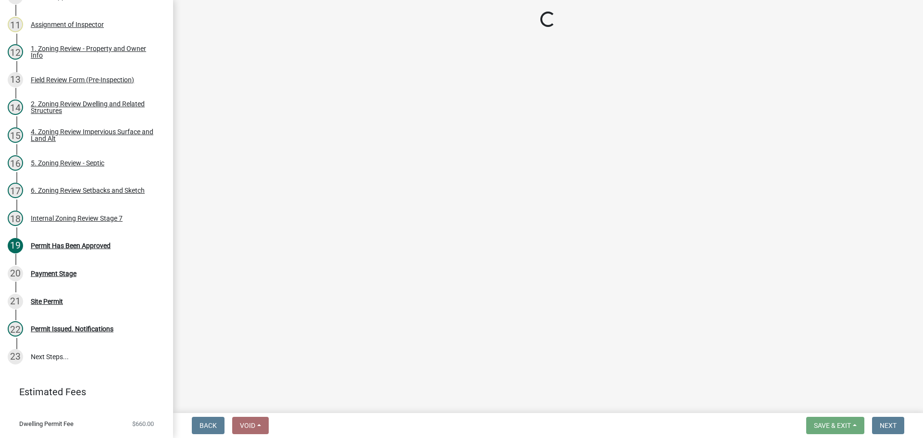
select select "3: 3"
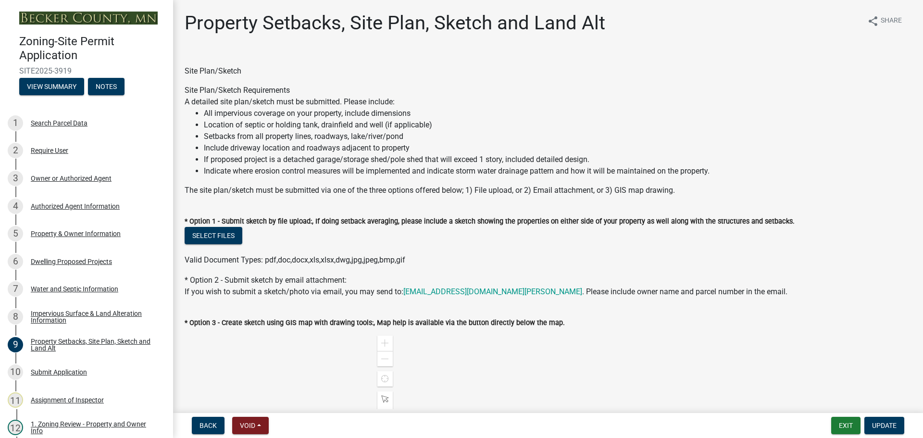
select select "7b13c63f-e699-4112-b373-98fbd28ec536"
select select "6985af9e-5d7a-475f-b5e2-9860e6a4c460"
select select "b56a4575-9846-47cf-8067-c59a4853da22"
select select "12f785fb-c378-4b18-841c-21c73dc99083"
select select "e8ab2dc3-aa3f-46f3-9b4a-37eb25ad84af"
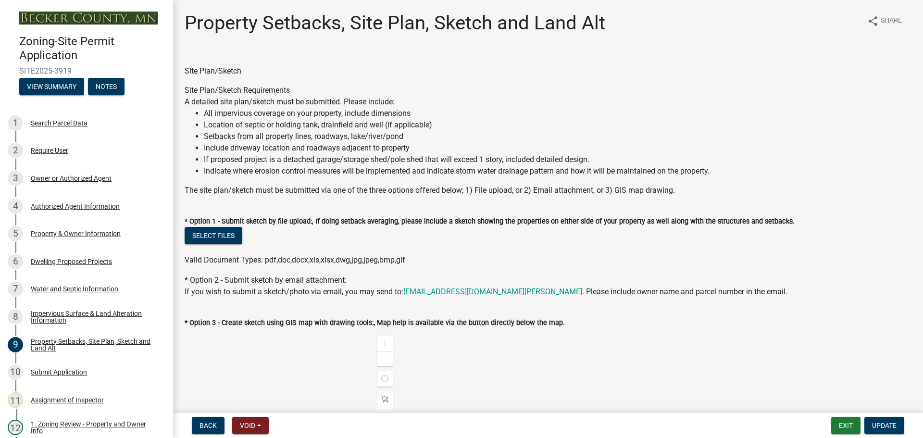
select select "27b2a8b4-abf6-463e-8c0c-7c5d2b4fe26f"
select select "5ad4ab64-b44e-481c-9000-9e5907aa74e1"
select select "d61e3758-d187-40af-a435-5e09c3f3d509"
select select "c8b8ea71-7088-4e87-a493-7bc88cc2835b"
select select "ff457040-d2bf-49fa-a716-aef4a9c76f60"
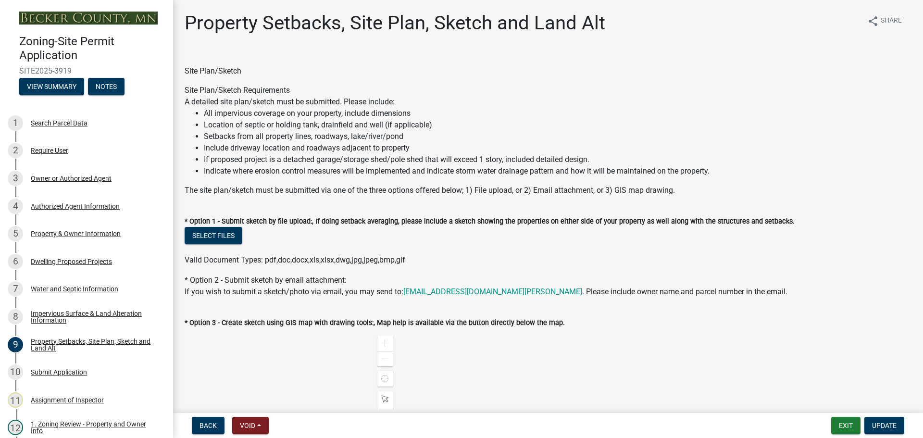
select select "19d13e65-c93d-443e-910a-7a17299544cc"
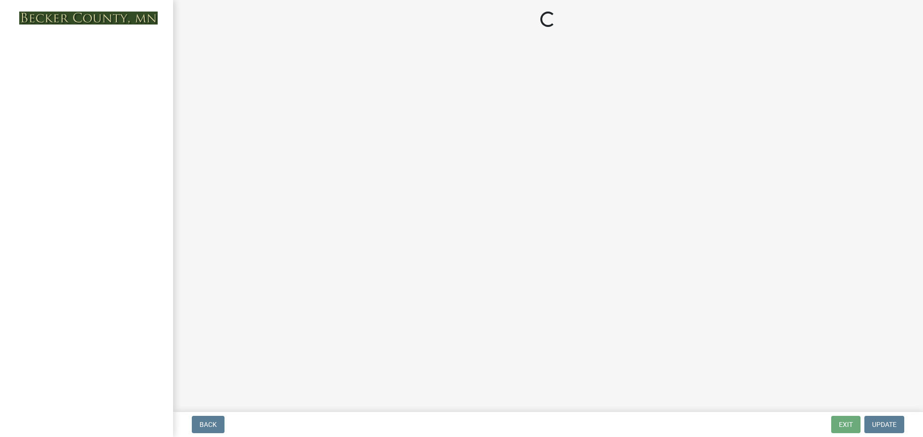
select select "e59fcb53-d9ed-466f-8c3e-33bb35216820"
select select "70fe76f0-d291-438e-ac1a-5869b7b7f697"
select select "bbe3a6c5-1893-4527-8578-ada07a3b8ea5"
select select "c0b6e50c-983d-48c1-a910-e8bd43c13b77"
select select "97c9e5a4-d35f-4903-ad68-b764687ac9e9"
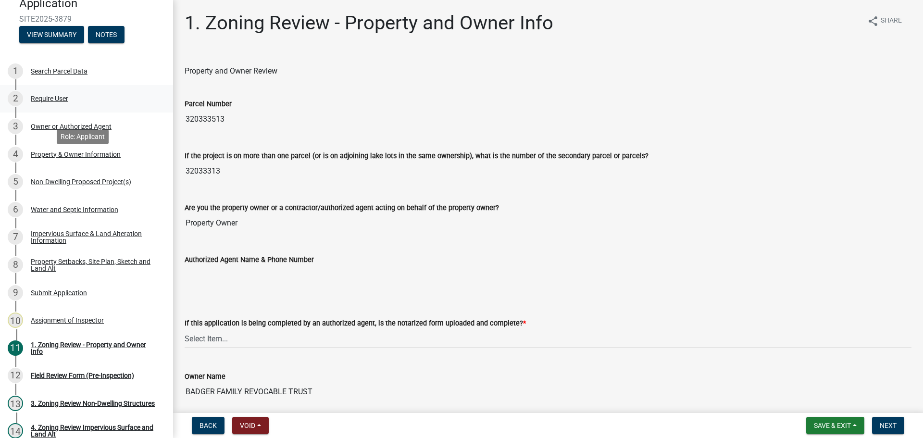
scroll to position [192, 0]
